Goal: Navigation & Orientation: Find specific page/section

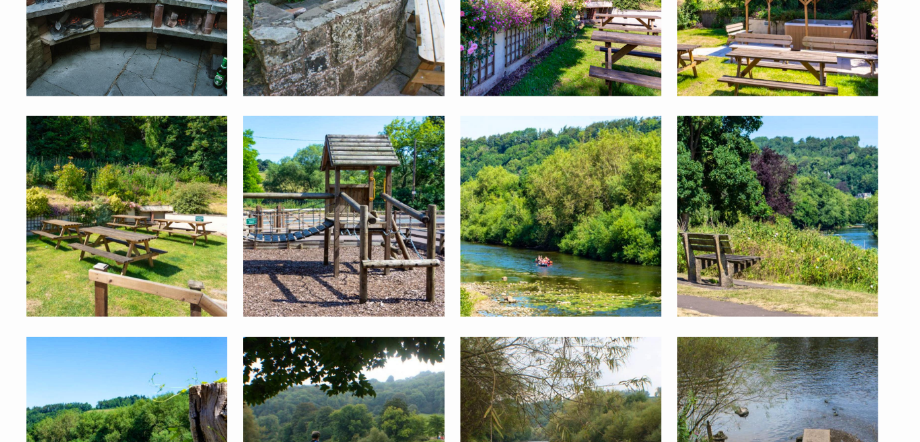
scroll to position [1185, 0]
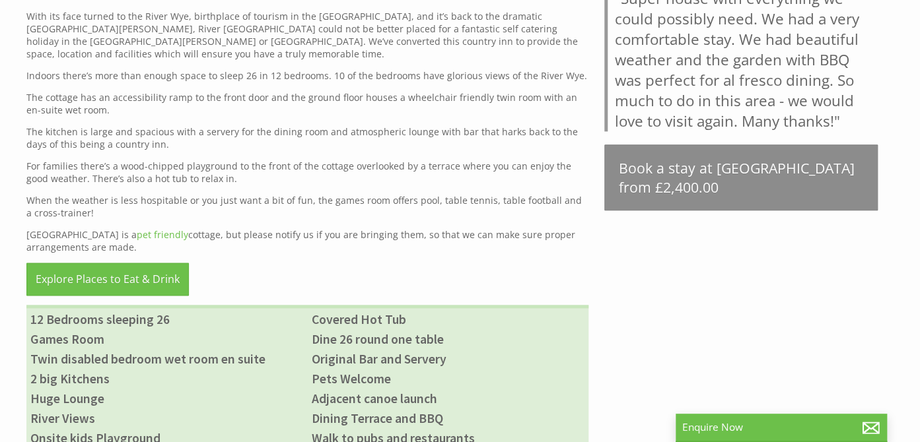
scroll to position [418, 0]
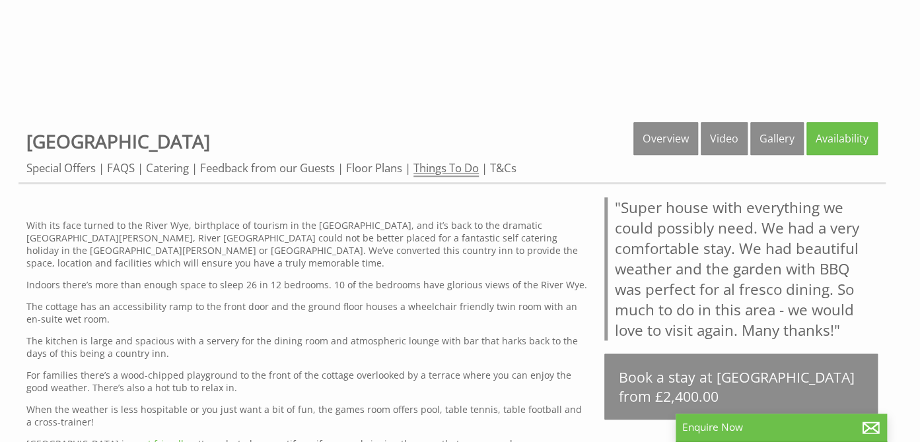
click at [453, 164] on link "Things To Do" at bounding box center [445, 168] width 65 height 17
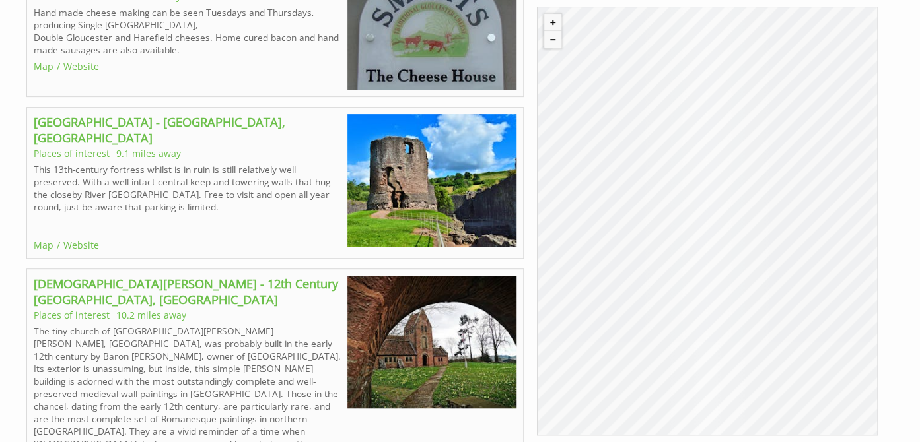
scroll to position [7042, 0]
